Goal: Obtain resource: Download file/media

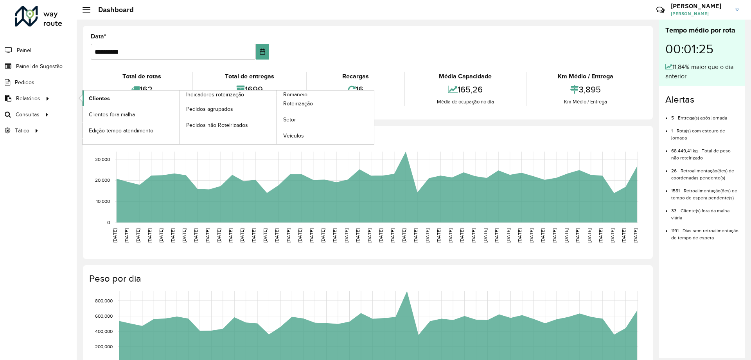
click at [99, 99] on span "Clientes" at bounding box center [99, 98] width 21 height 8
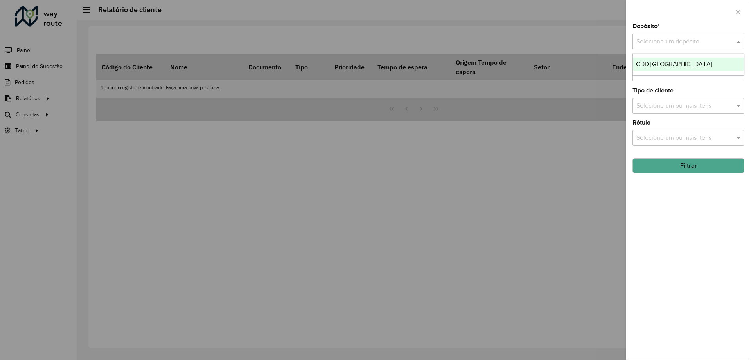
click at [700, 38] on input "text" at bounding box center [681, 41] width 88 height 9
click at [678, 66] on span "CDD [GEOGRAPHIC_DATA]" at bounding box center [674, 64] width 76 height 7
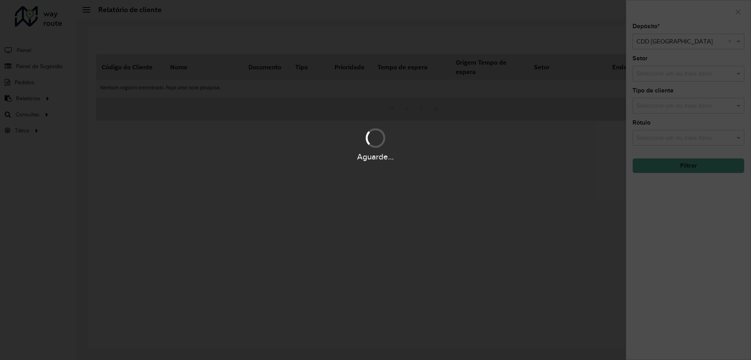
click at [659, 106] on div "Aguarde..." at bounding box center [375, 180] width 751 height 360
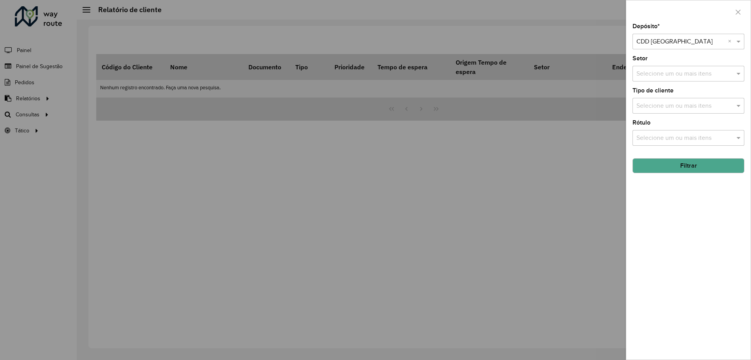
click at [665, 75] on input "text" at bounding box center [685, 73] width 100 height 9
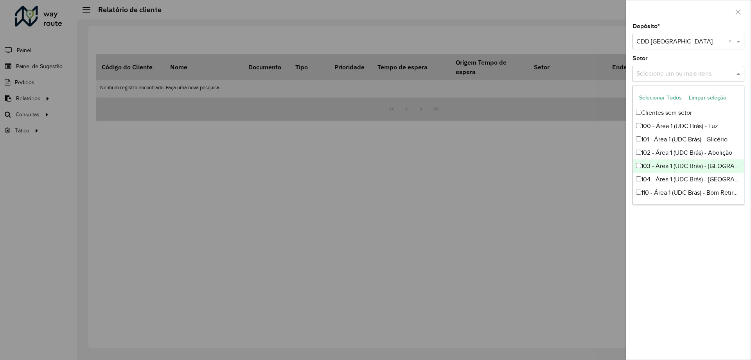
click at [673, 294] on div "Depósito * Selecione um depósito × CDD [GEOGRAPHIC_DATA] × Setor Selecione um o…" at bounding box center [689, 191] width 124 height 336
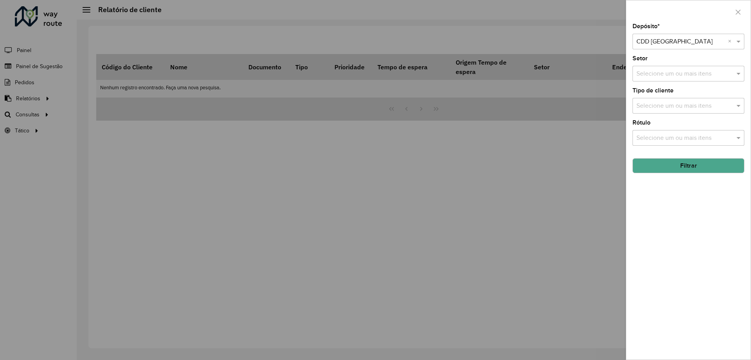
click at [714, 157] on hb-field-button "Filtrar" at bounding box center [689, 162] width 112 height 21
click at [704, 165] on button "Filtrar" at bounding box center [689, 165] width 112 height 15
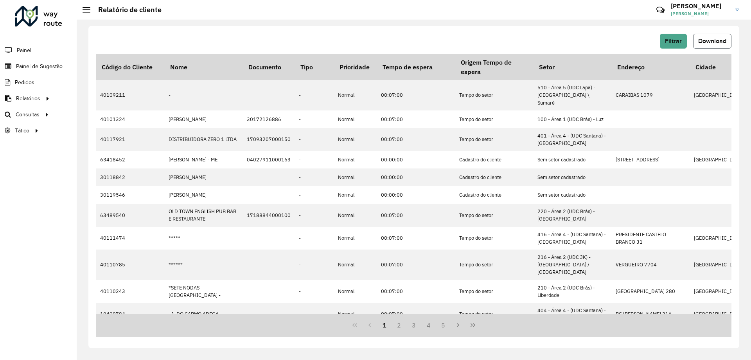
click at [721, 39] on span "Download" at bounding box center [713, 41] width 28 height 7
